Goal: Check status: Check status

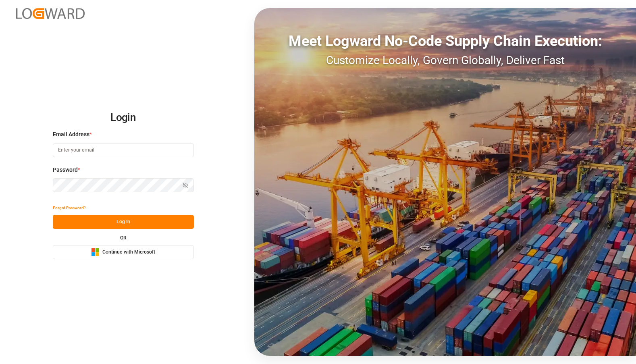
click at [105, 255] on span "Continue with Microsoft" at bounding box center [128, 252] width 53 height 7
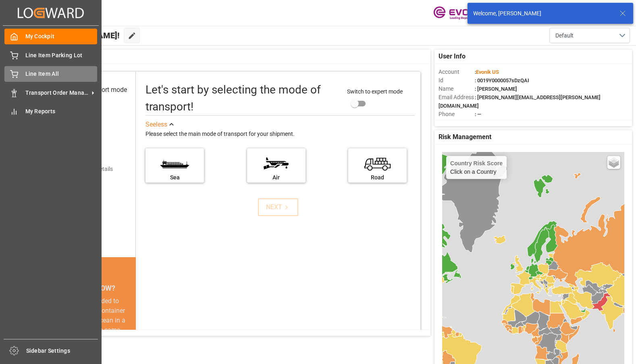
click at [41, 75] on span "Line Item All" at bounding box center [61, 74] width 72 height 8
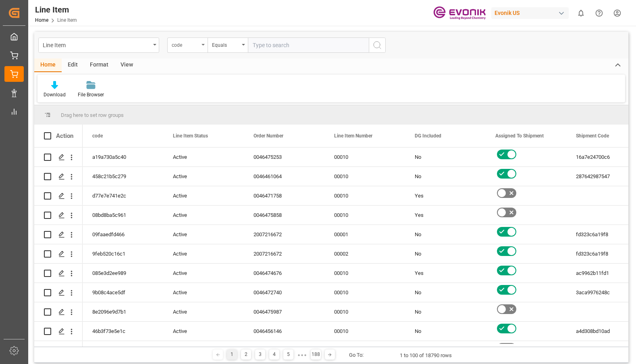
click at [200, 43] on div "code" at bounding box center [187, 44] width 40 height 15
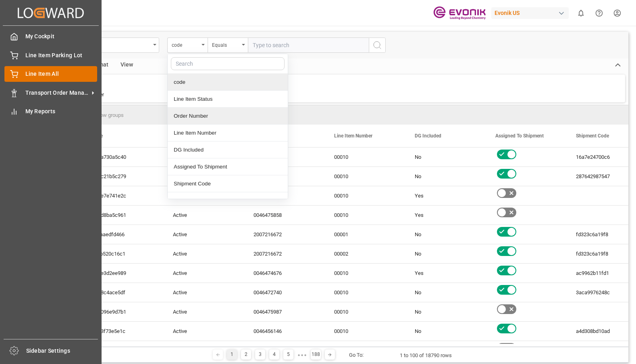
click at [8, 74] on div at bounding box center [11, 74] width 14 height 8
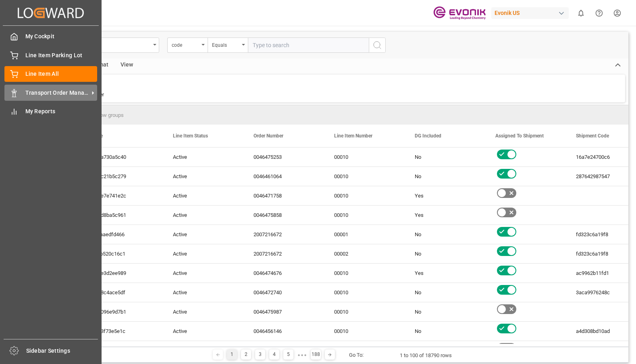
click at [46, 89] on span "Transport Order Management" at bounding box center [57, 93] width 64 height 8
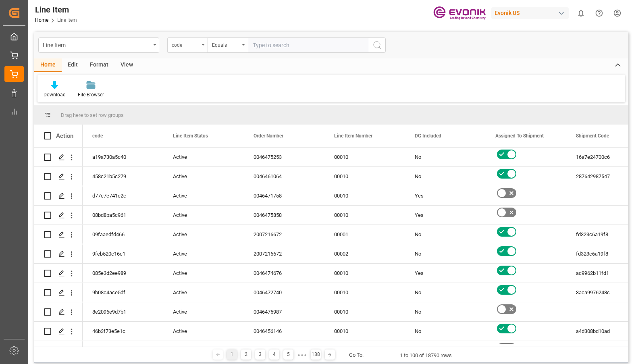
click at [202, 46] on div "code" at bounding box center [187, 44] width 40 height 15
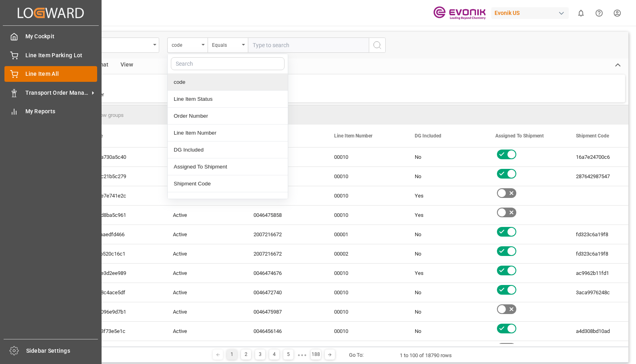
click at [16, 76] on icon at bounding box center [13, 72] width 7 height 5
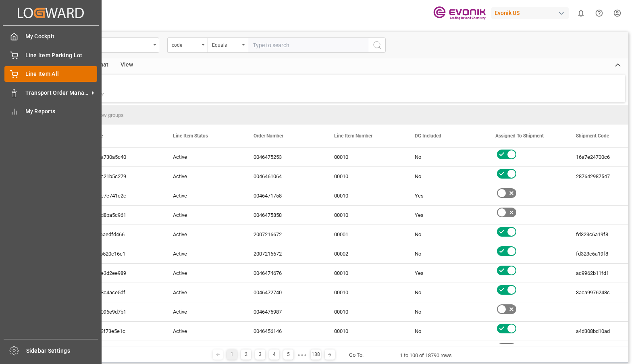
click at [37, 74] on span "Line Item All" at bounding box center [61, 74] width 72 height 8
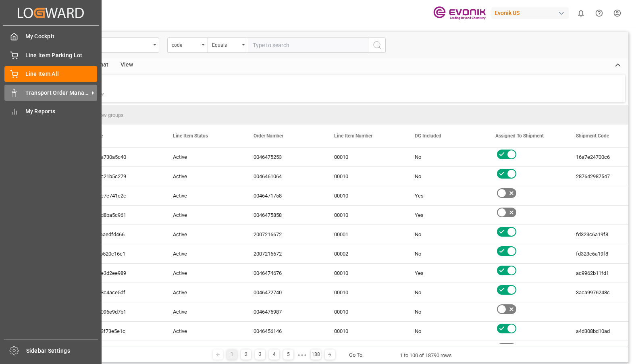
click at [39, 93] on span "Transport Order Management" at bounding box center [57, 93] width 64 height 8
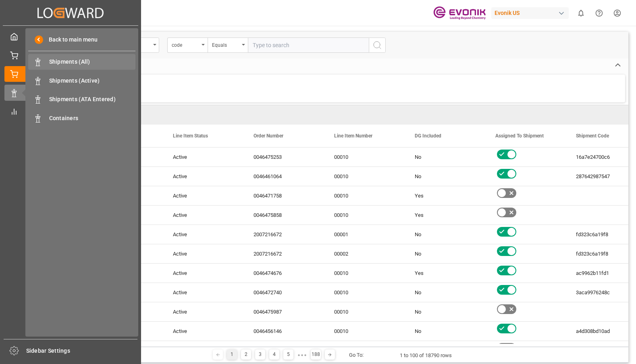
click at [75, 62] on span "Shipments (All)" at bounding box center [92, 62] width 87 height 8
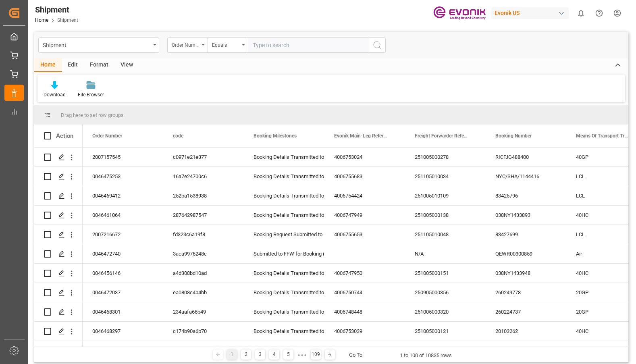
click at [202, 43] on div "Order Number" at bounding box center [187, 44] width 40 height 15
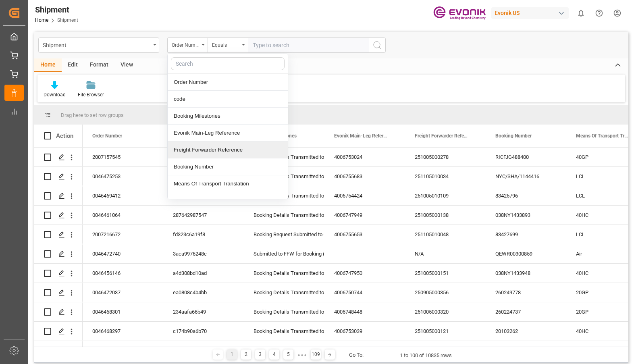
click at [202, 149] on div "Freight Forwarder Reference" at bounding box center [228, 149] width 120 height 17
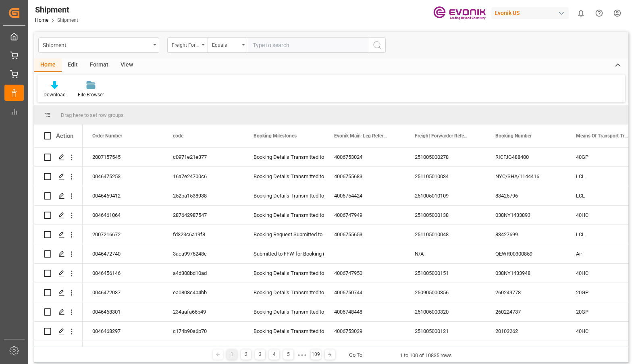
click at [266, 46] on input "text" at bounding box center [308, 44] width 121 height 15
type input "251005754510"
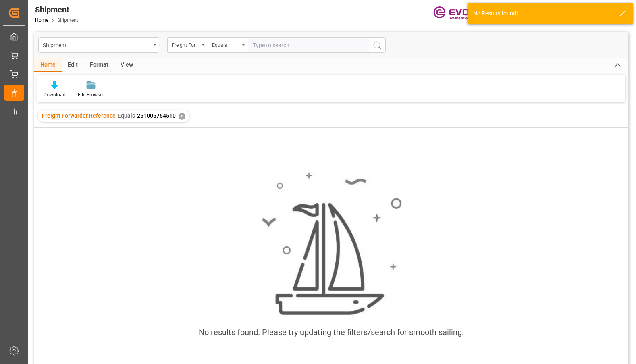
click at [178, 115] on div "✕" at bounding box center [181, 116] width 7 height 7
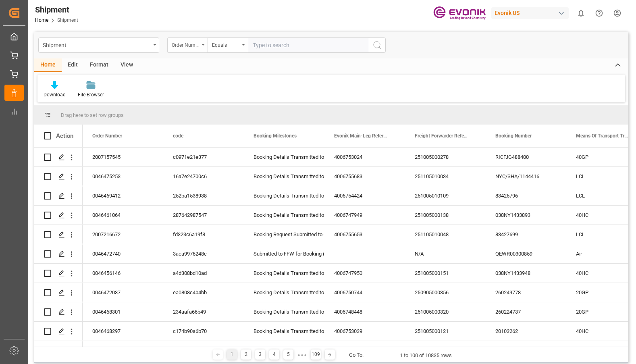
click at [203, 46] on div "Order Number" at bounding box center [187, 44] width 40 height 15
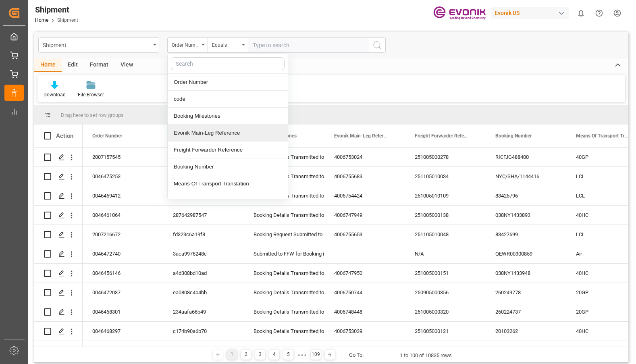
click at [195, 135] on div "Evonik Main-Leg Reference" at bounding box center [228, 132] width 120 height 17
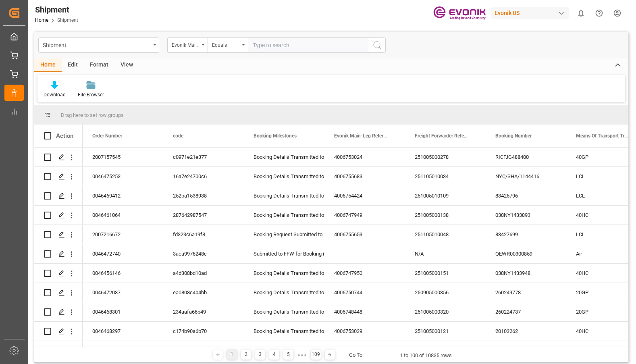
click at [257, 46] on input "text" at bounding box center [308, 44] width 121 height 15
type input "4006711572"
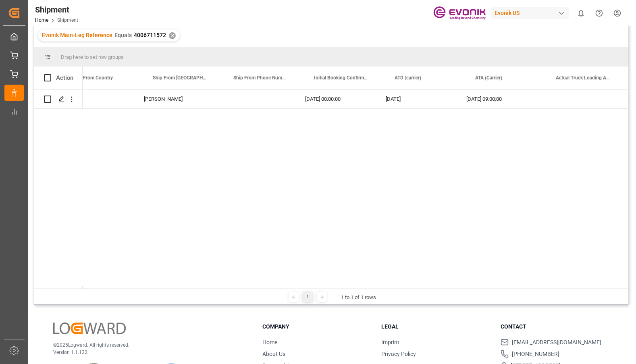
scroll to position [0, 3985]
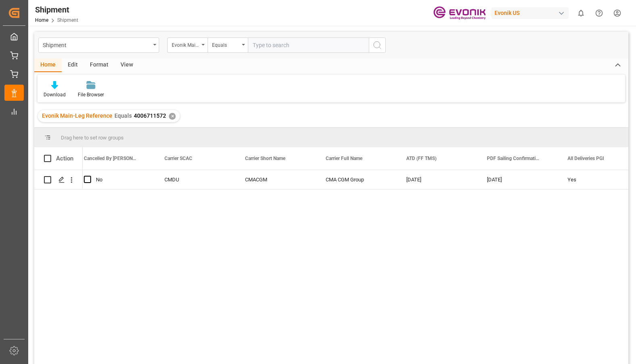
click at [169, 116] on div "✕" at bounding box center [172, 116] width 7 height 7
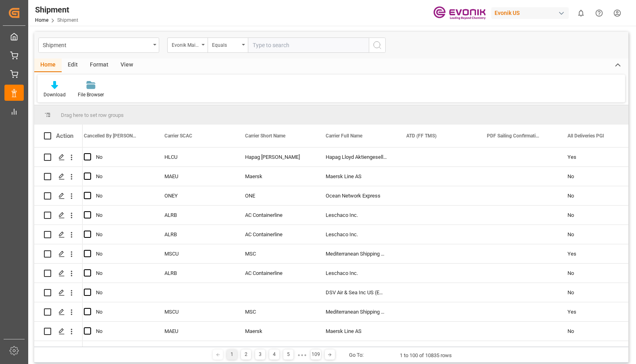
click at [258, 43] on input "text" at bounding box center [308, 44] width 121 height 15
click at [259, 48] on input "text" at bounding box center [308, 44] width 121 height 15
paste input "4006712553"
type input "4006712553"
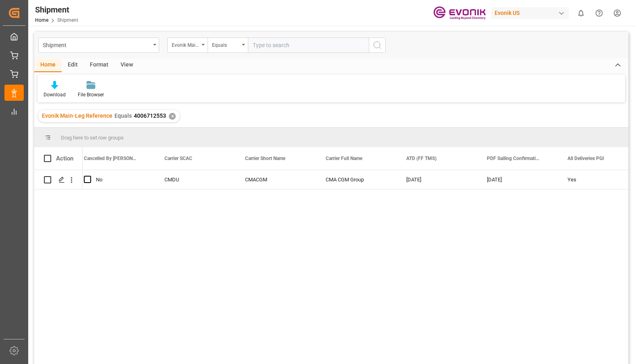
click at [171, 115] on div "✕" at bounding box center [172, 116] width 7 height 7
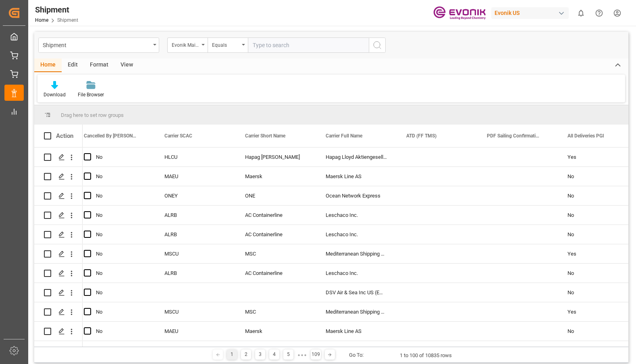
click at [296, 43] on input "text" at bounding box center [308, 44] width 121 height 15
paste input "[DATE]"
type input "[DATE]"
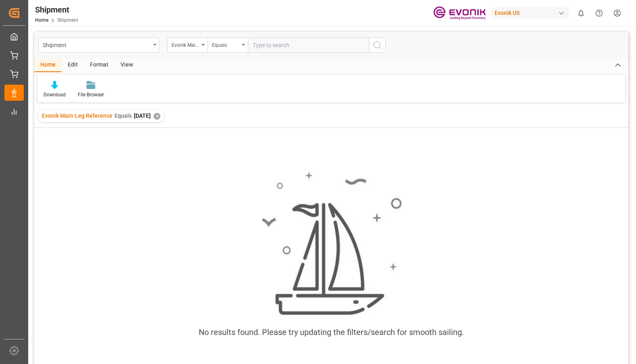
click at [265, 48] on input "text" at bounding box center [308, 44] width 121 height 15
paste input "4006709571"
type input "4006709571"
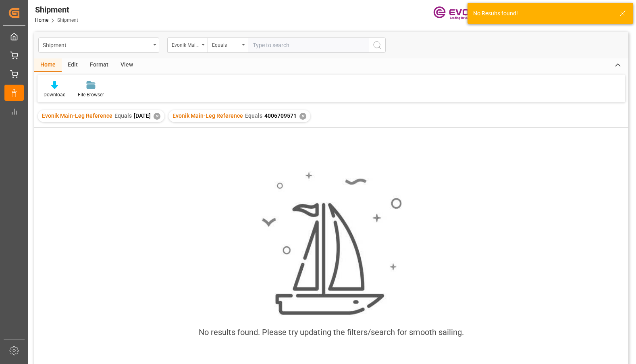
click at [160, 114] on div "✕" at bounding box center [156, 116] width 7 height 7
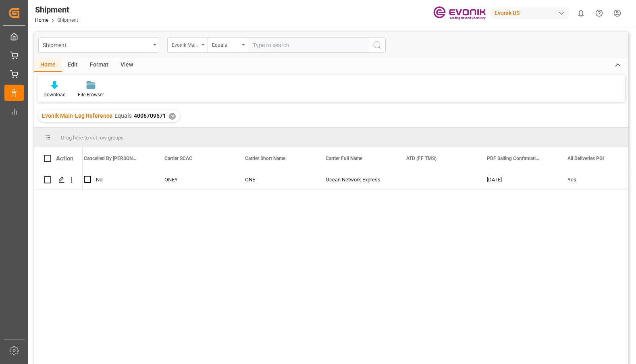
click at [203, 46] on div "Evonik Main-Leg Reference" at bounding box center [187, 44] width 40 height 15
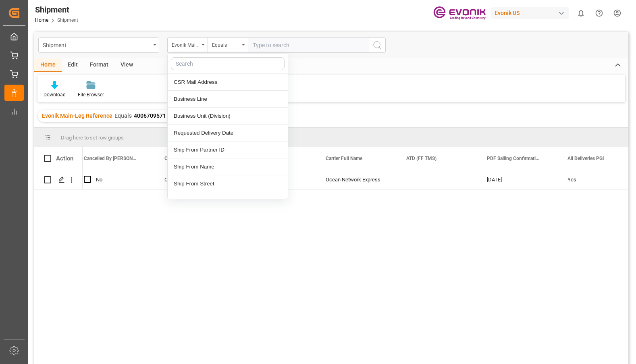
scroll to position [644, 0]
click at [151, 46] on div "Shipment" at bounding box center [98, 44] width 121 height 15
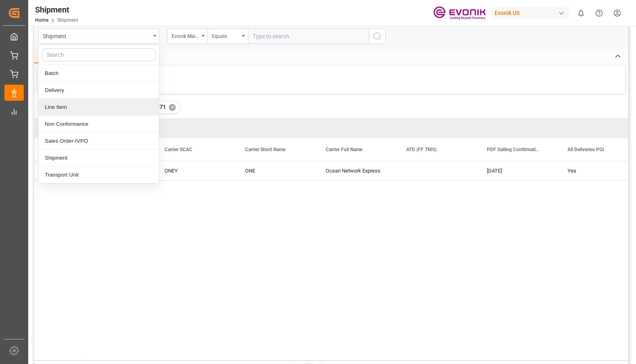
scroll to position [0, 0]
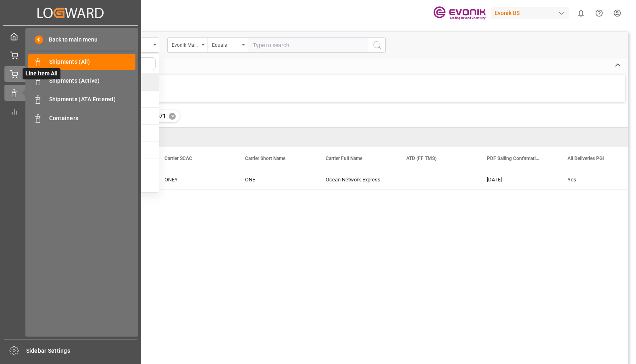
click at [13, 75] on icon at bounding box center [13, 72] width 7 height 5
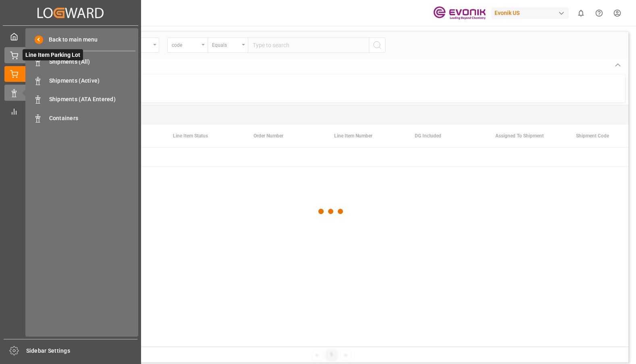
click at [12, 57] on icon at bounding box center [13, 54] width 7 height 5
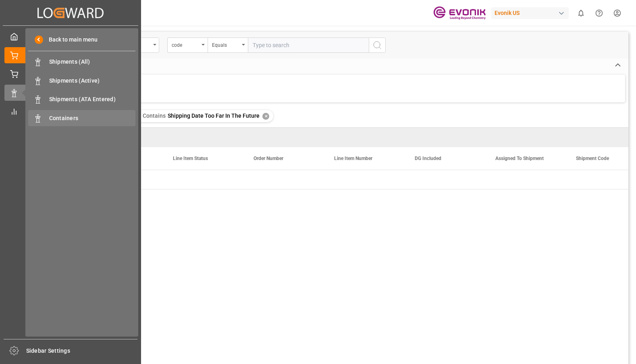
click at [76, 116] on span "Containers" at bounding box center [92, 118] width 87 height 8
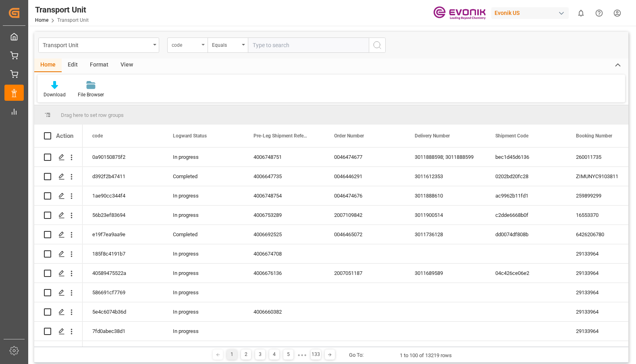
click at [202, 45] on icon "open menu" at bounding box center [202, 45] width 3 height 2
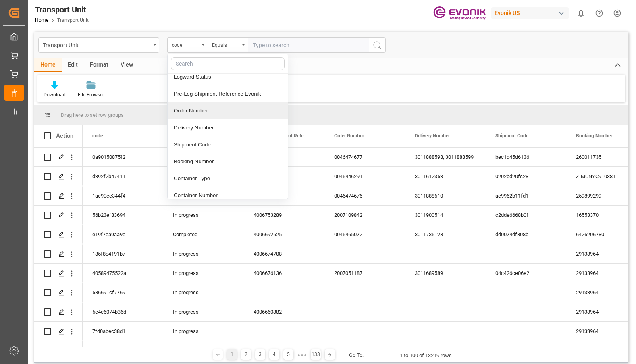
scroll to position [81, 0]
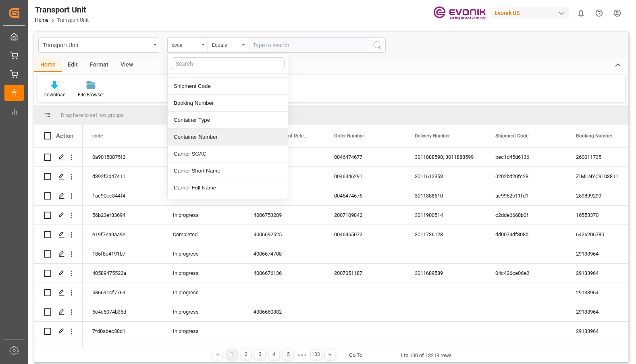
click at [202, 135] on div "Container Number" at bounding box center [228, 136] width 120 height 17
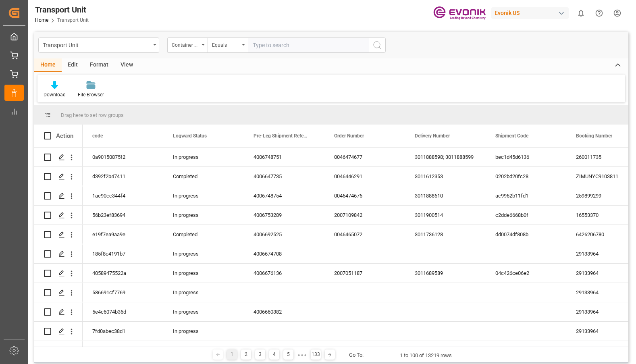
click at [268, 46] on input "text" at bounding box center [308, 44] width 121 height 15
type input "ITTU4057467"
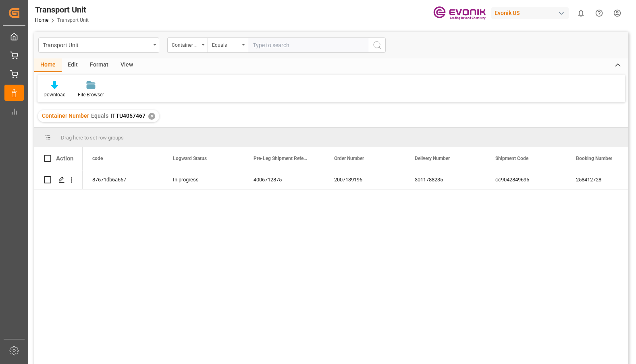
click at [149, 116] on div "✕" at bounding box center [151, 116] width 7 height 7
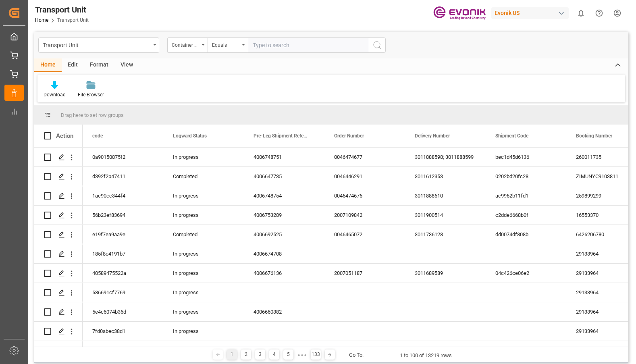
click at [262, 47] on input "text" at bounding box center [308, 44] width 121 height 15
type input "i"
type input "ITTU4050919"
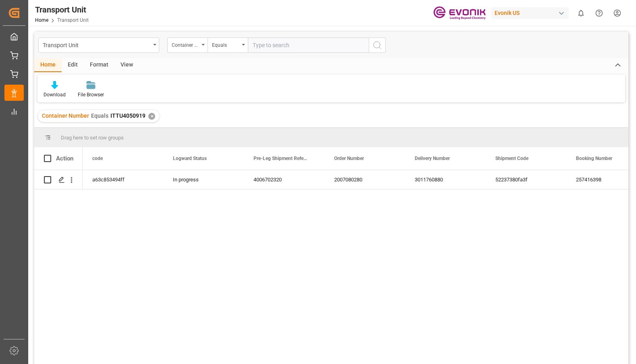
click at [151, 115] on div "✕" at bounding box center [151, 116] width 7 height 7
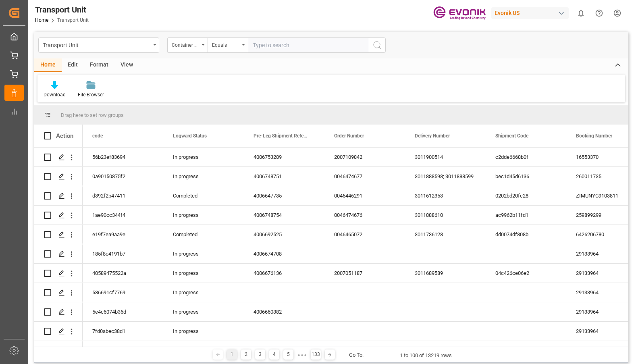
click at [264, 47] on input "text" at bounding box center [308, 44] width 121 height 15
type input "ITTU3059017"
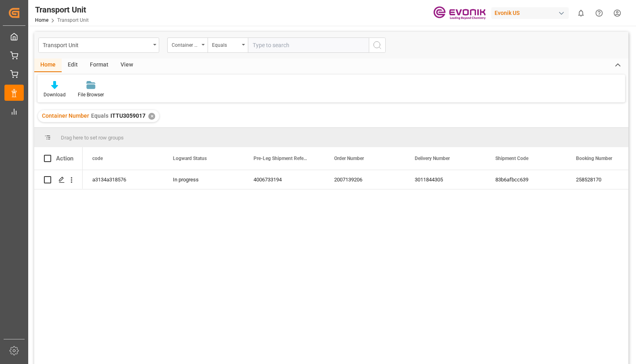
click at [149, 116] on div "✕" at bounding box center [151, 116] width 7 height 7
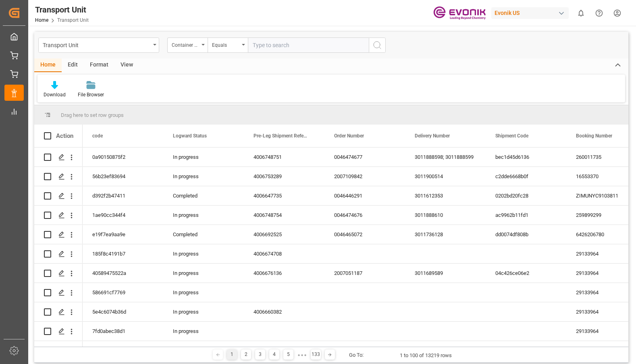
click at [261, 45] on input "text" at bounding box center [308, 44] width 121 height 15
type input "ITTU3053214"
